Goal: Information Seeking & Learning: Learn about a topic

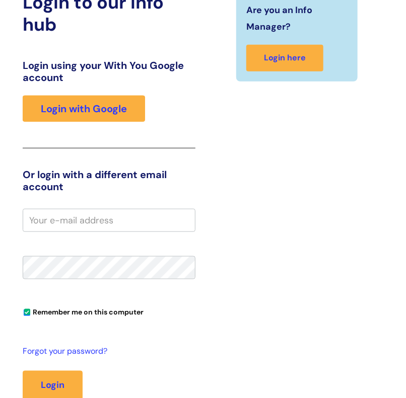
scroll to position [145, 0]
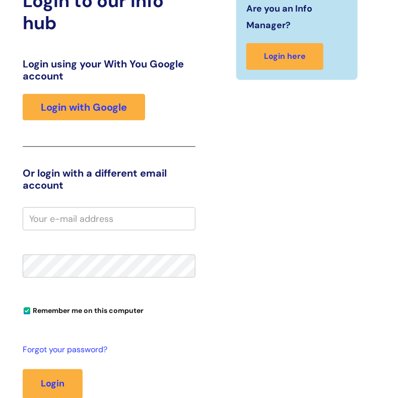
click at [117, 215] on input "email" at bounding box center [109, 218] width 173 height 23
type input "[PERSON_NAME][EMAIL_ADDRESS][PERSON_NAME][DOMAIN_NAME]"
click at [23, 369] on button "Login" at bounding box center [53, 383] width 60 height 29
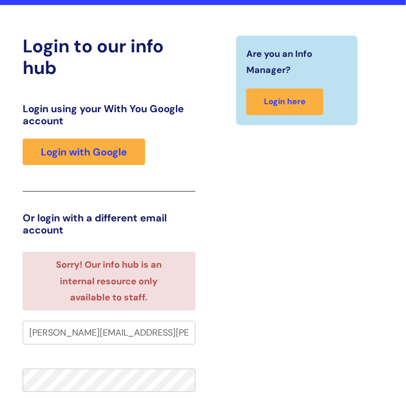
scroll to position [74, 0]
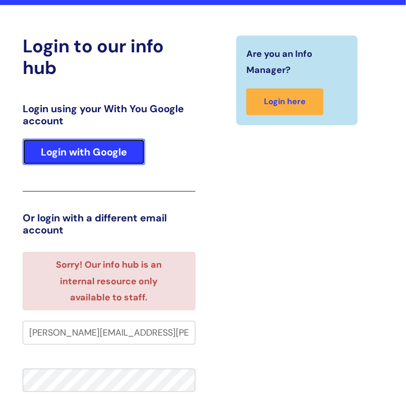
click at [125, 155] on link "Login with Google" at bounding box center [84, 152] width 122 height 26
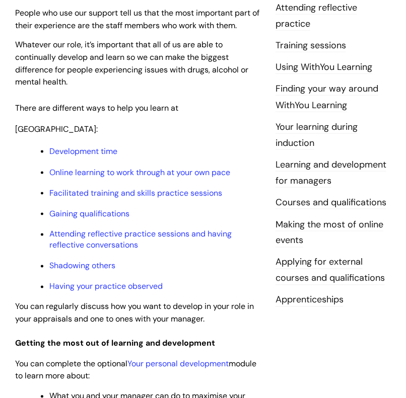
scroll to position [274, 0]
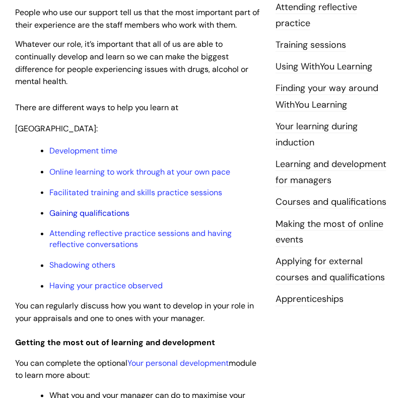
click at [111, 208] on link "Gaining qualifications" at bounding box center [89, 213] width 80 height 11
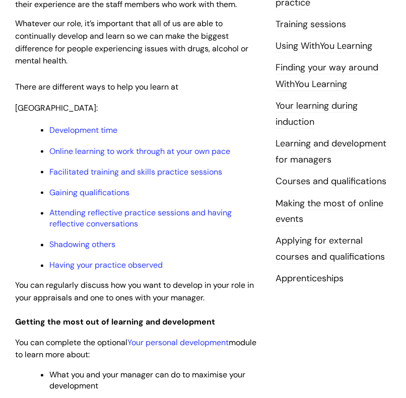
scroll to position [295, 0]
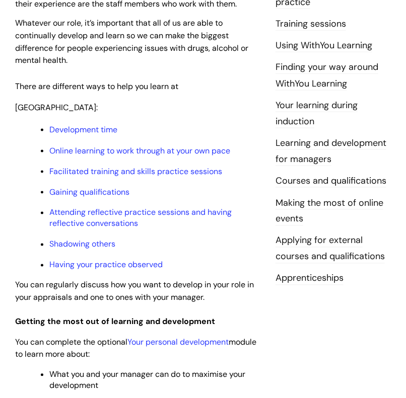
click at [341, 243] on link "Applying for external courses and qualifications" at bounding box center [329, 248] width 109 height 29
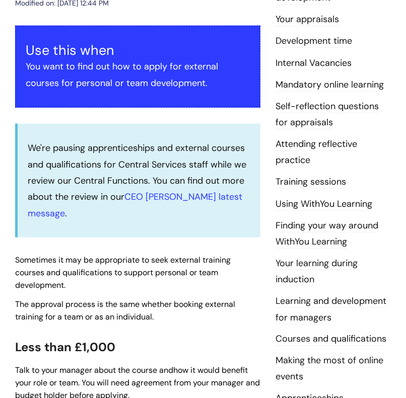
scroll to position [174, 0]
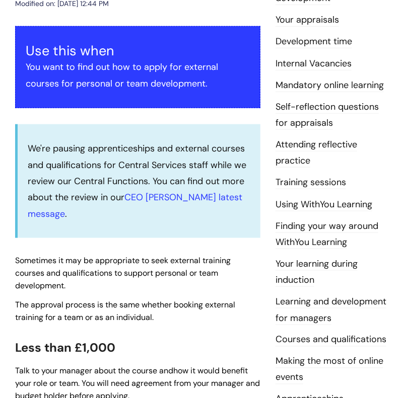
click at [348, 339] on link "Courses and qualifications" at bounding box center [330, 340] width 111 height 13
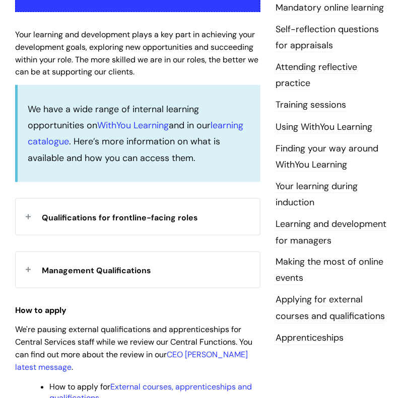
scroll to position [270, 0]
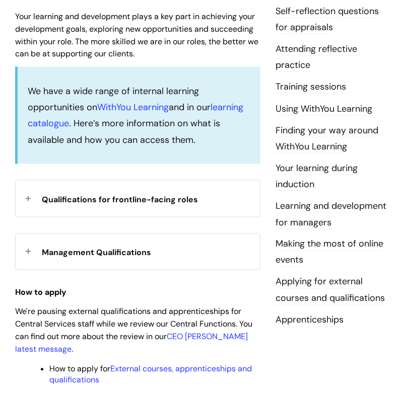
click at [27, 198] on div "Qualifications for frontline-facing roles" at bounding box center [138, 199] width 244 height 36
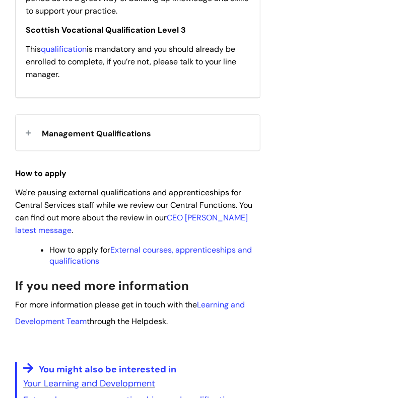
scroll to position [614, 0]
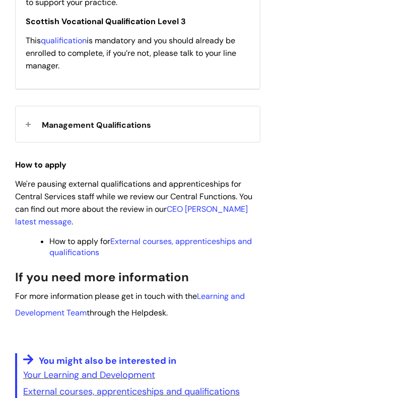
click at [29, 133] on div "Management Qualifications" at bounding box center [138, 124] width 244 height 36
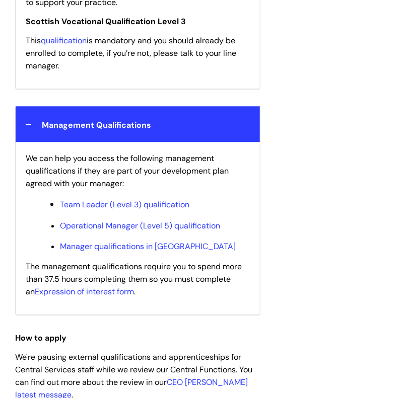
click at [29, 133] on div "Management Qualifications" at bounding box center [138, 124] width 244 height 36
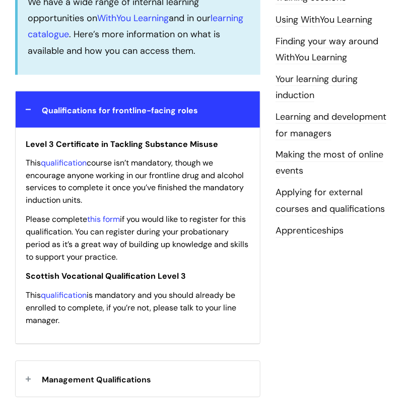
scroll to position [353, 0]
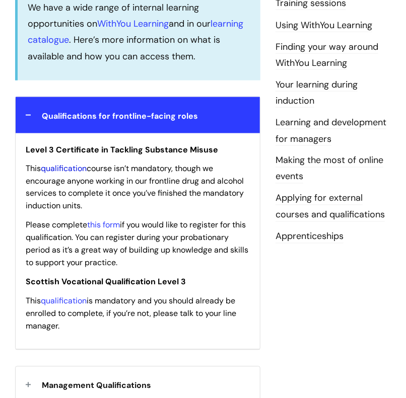
click at [58, 168] on link "qualification" at bounding box center [64, 169] width 46 height 11
